Goal: Complete application form: Complete application form

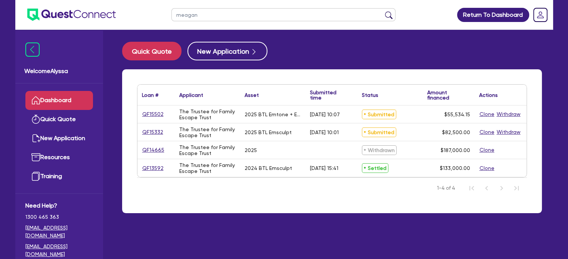
type input "meagan"
click at [383, 11] on button "submit" at bounding box center [389, 16] width 12 height 10
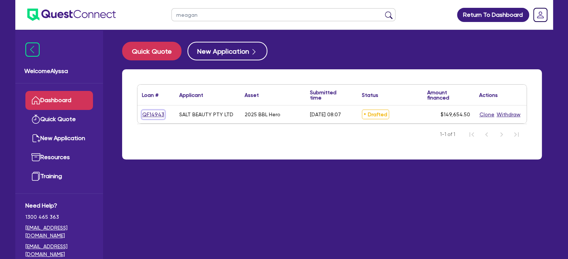
click at [146, 113] on link "QF14943" at bounding box center [153, 114] width 23 height 9
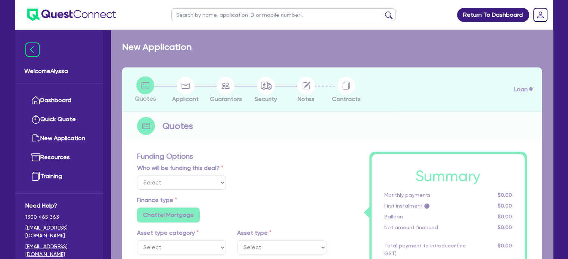
select select "Other"
select select "TERTIARY_ASSETS"
type input "2025"
type input "253,000"
type input "104,000"
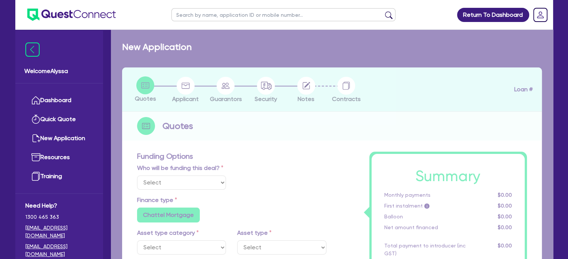
type input "4.5"
type input "6,734.45"
type input "9.15"
radio input "false"
radio input "true"
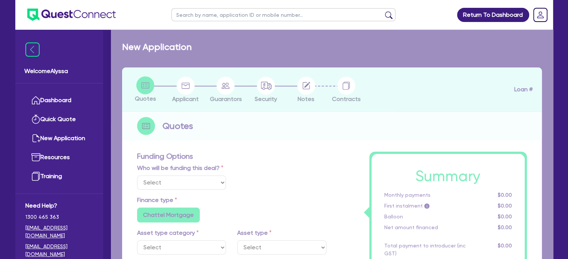
radio input "false"
select select "BEAUTY_EQUIPMENT"
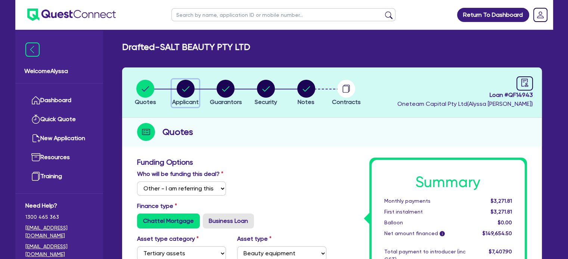
click at [190, 94] on circle "button" at bounding box center [186, 89] width 18 height 18
select select "COMPANY"
select select "HEALTH_BEAUTY"
select select "HAIR_BEAUTY_SALONS"
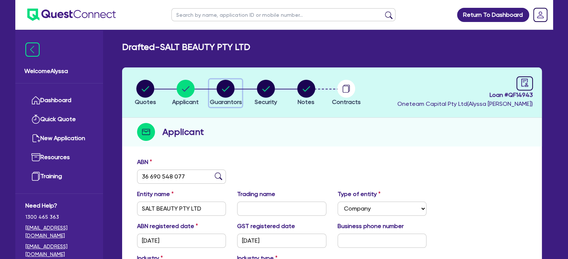
click at [227, 91] on circle "button" at bounding box center [225, 89] width 18 height 18
select select "MRS"
select select "[GEOGRAPHIC_DATA]"
select select "MARRIED"
select select "CASH"
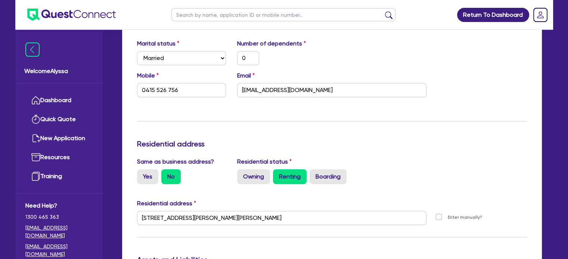
scroll to position [218, 0]
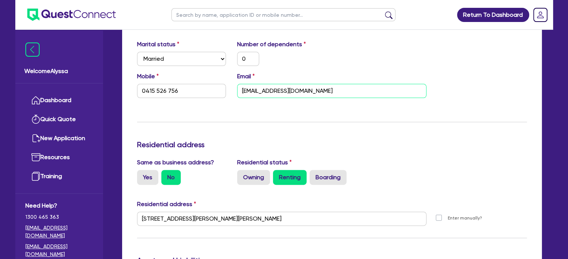
drag, startPoint x: 342, startPoint y: 94, endPoint x: 233, endPoint y: 87, distance: 109.2
click at [233, 87] on div "Email [EMAIL_ADDRESS][DOMAIN_NAME]" at bounding box center [331, 85] width 200 height 26
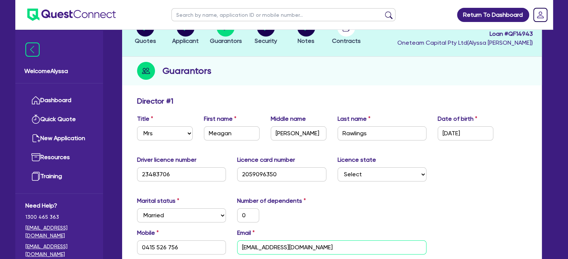
scroll to position [127, 0]
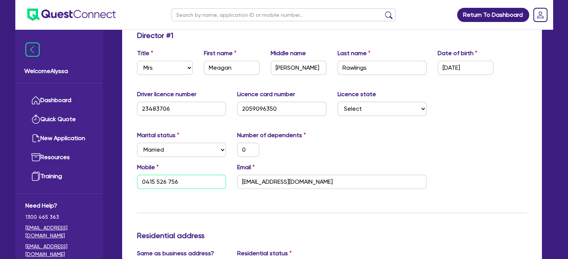
drag, startPoint x: 205, startPoint y: 178, endPoint x: 134, endPoint y: 176, distance: 70.2
click at [134, 176] on div "Mobile [PHONE_NUMBER]" at bounding box center [181, 176] width 100 height 26
click at [221, 16] on input "text" at bounding box center [283, 14] width 224 height 13
type input "vander"
click button "submit" at bounding box center [389, 16] width 12 height 10
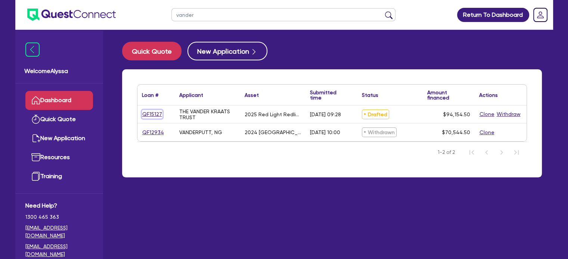
click at [148, 116] on link "QF15127" at bounding box center [152, 114] width 21 height 9
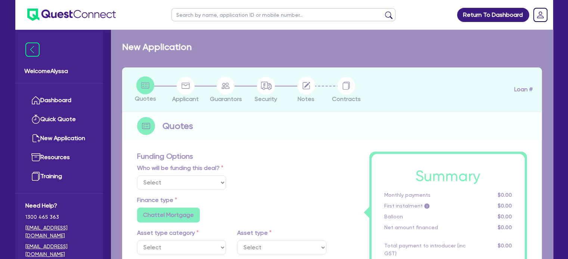
select select "Other"
select select "SECONDARY_ASSETS"
type input "2025"
radio input "true"
type input "93,500"
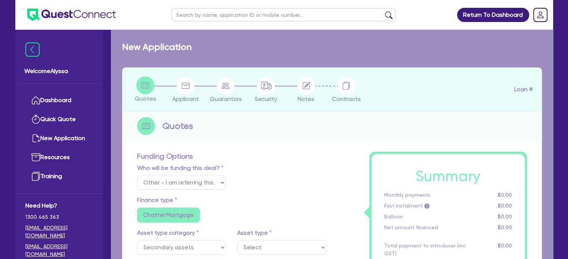
type input "40"
type input "37,400"
type input "3"
type input "2,824.64"
type input "6.45"
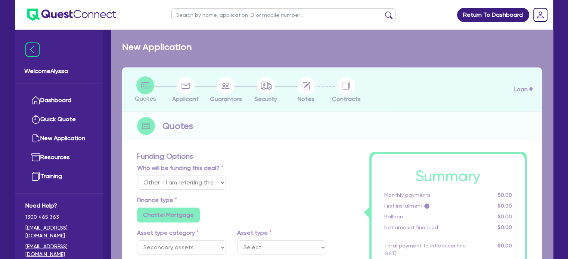
radio input "true"
radio input "false"
select select "MEDICAL_DENTAL_LABORATORY_EQUIPMENT"
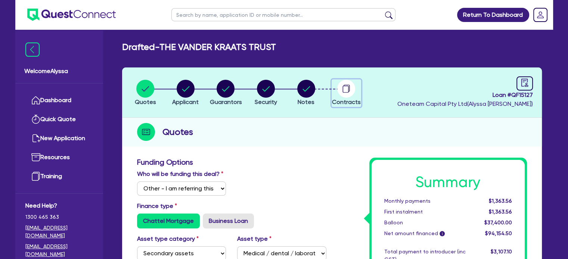
click at [342, 84] on circle "button" at bounding box center [346, 89] width 18 height 18
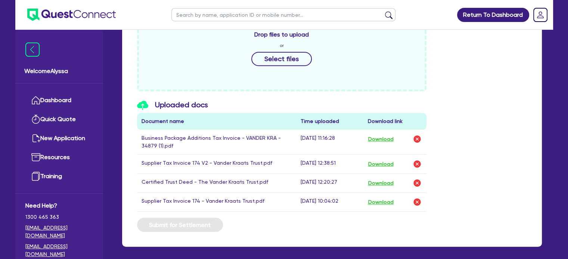
scroll to position [352, 0]
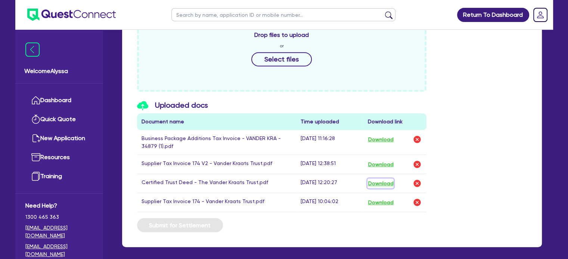
click at [379, 184] on button "Download" at bounding box center [380, 184] width 26 height 10
click at [207, 17] on input "text" at bounding box center [283, 14] width 224 height 13
type input "[PERSON_NAME]"
click button "submit" at bounding box center [389, 16] width 12 height 10
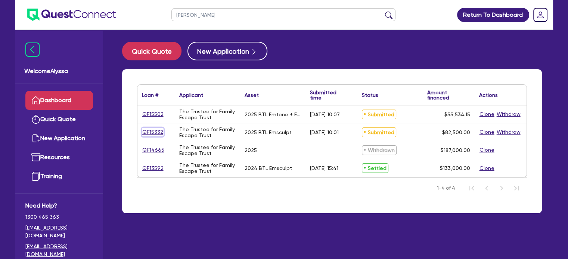
click at [152, 133] on link "QF15332" at bounding box center [153, 132] width 22 height 9
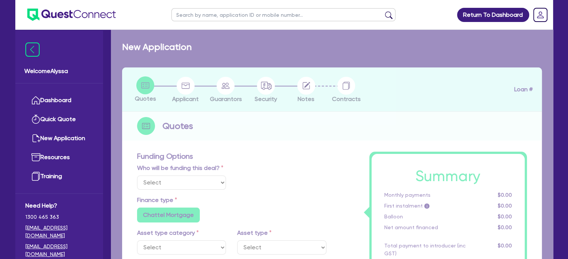
select select "Other"
select select "TERTIARY_ASSETS"
type input "2025"
type input "82,500"
type input "10.5"
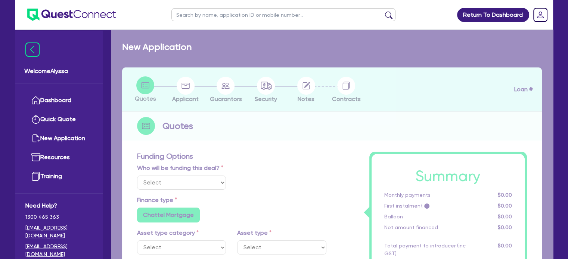
radio input "false"
type input "350"
radio input "false"
select select "BEAUTY_EQUIPMENT"
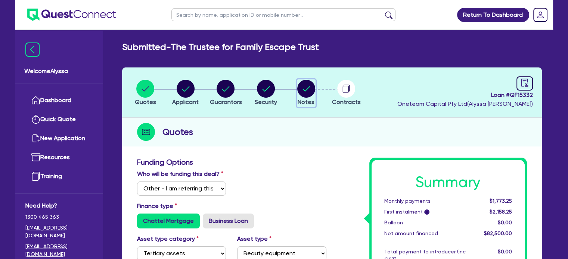
click at [302, 80] on icon "button" at bounding box center [306, 89] width 18 height 18
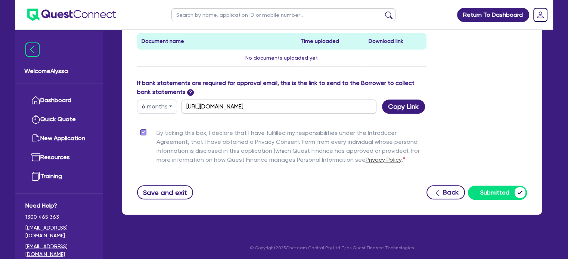
scroll to position [328, 0]
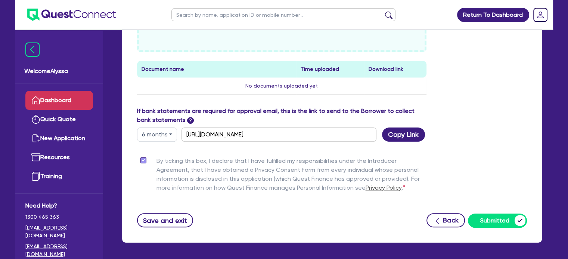
click at [34, 98] on icon at bounding box center [35, 100] width 9 height 9
